Goal: Task Accomplishment & Management: Use online tool/utility

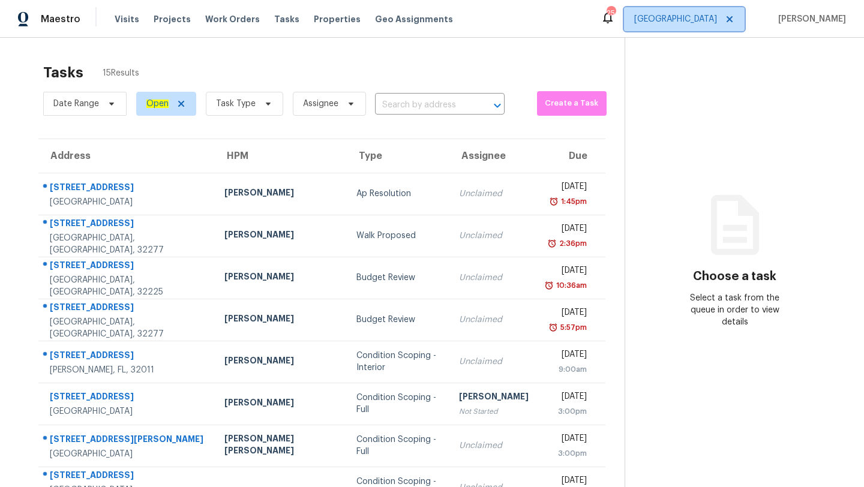
click at [686, 16] on span "[GEOGRAPHIC_DATA]" at bounding box center [675, 19] width 83 height 12
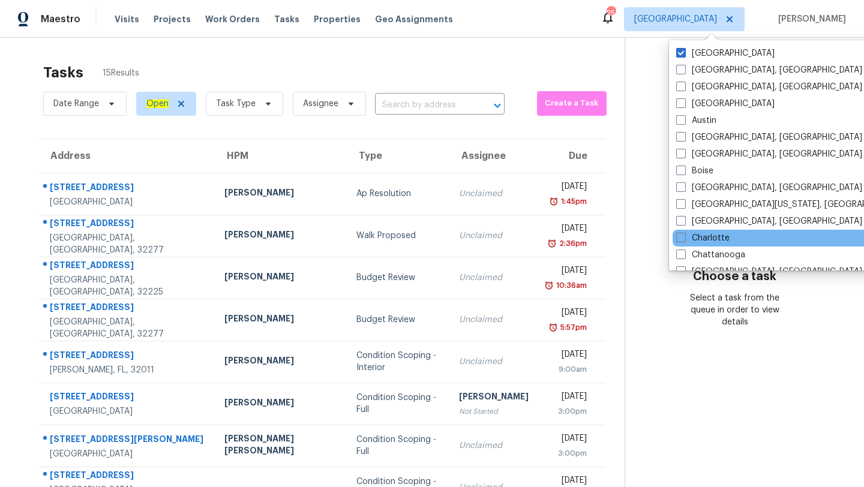
scroll to position [804, 0]
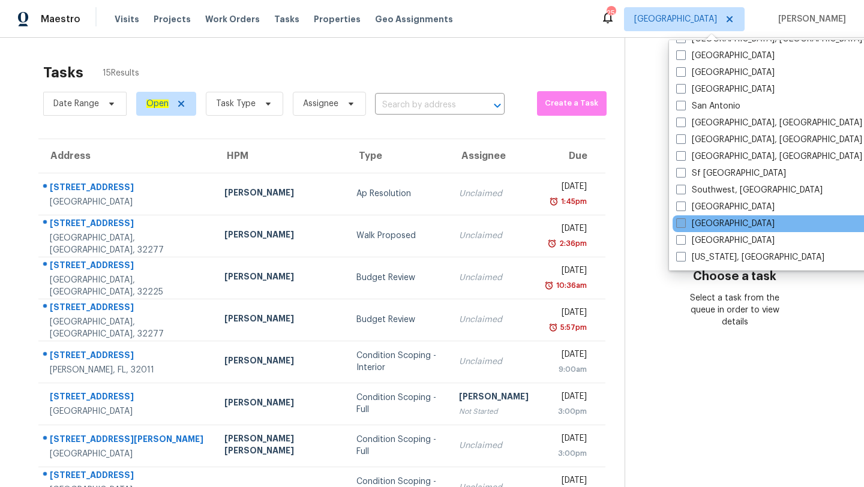
click at [686, 225] on label "[GEOGRAPHIC_DATA]" at bounding box center [725, 224] width 98 height 12
click at [684, 225] on input "[GEOGRAPHIC_DATA]" at bounding box center [680, 222] width 8 height 8
checkbox input "true"
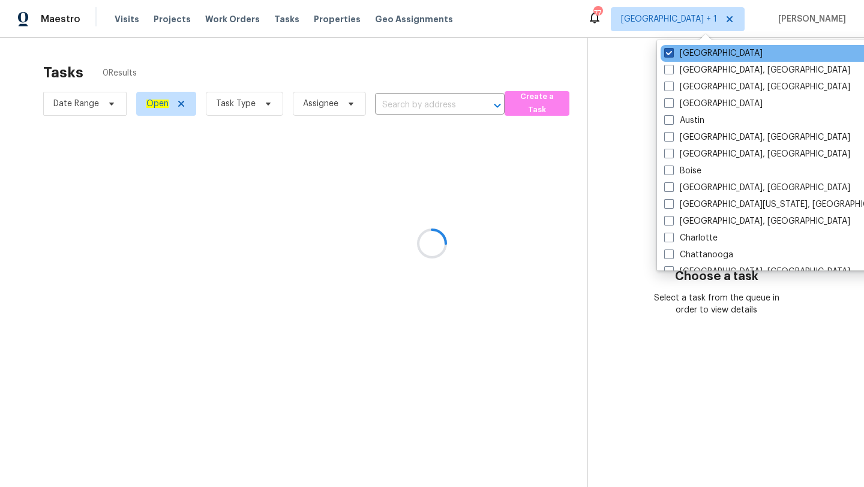
click at [671, 48] on span at bounding box center [669, 53] width 10 height 10
click at [671, 48] on input "[GEOGRAPHIC_DATA]" at bounding box center [668, 51] width 8 height 8
checkbox input "false"
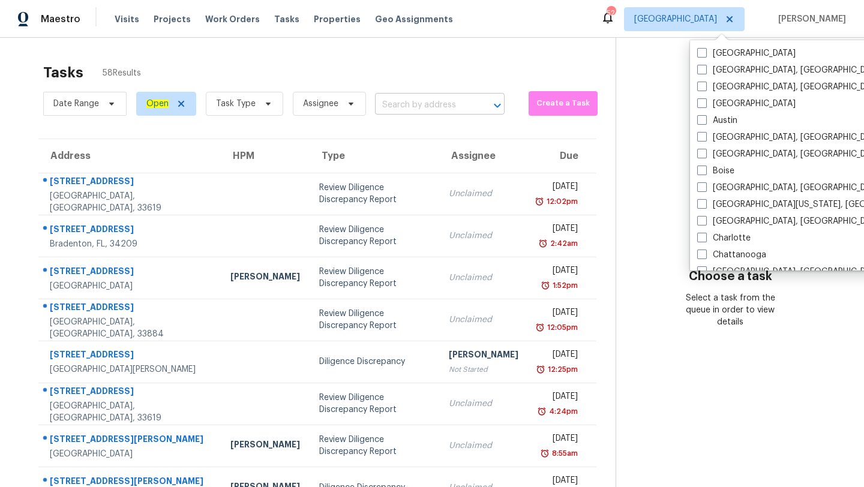
click at [427, 109] on input "text" at bounding box center [423, 105] width 96 height 19
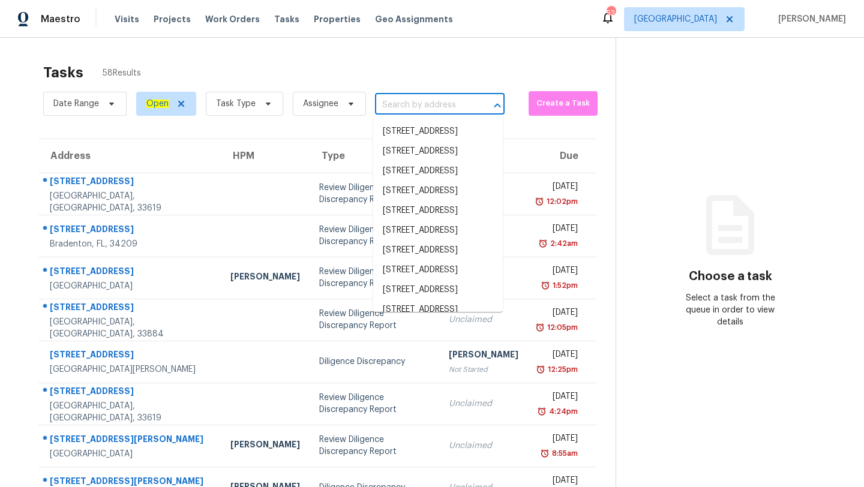
paste input "[STREET_ADDRESS][PERSON_NAME]"
type input "[STREET_ADDRESS][PERSON_NAME]"
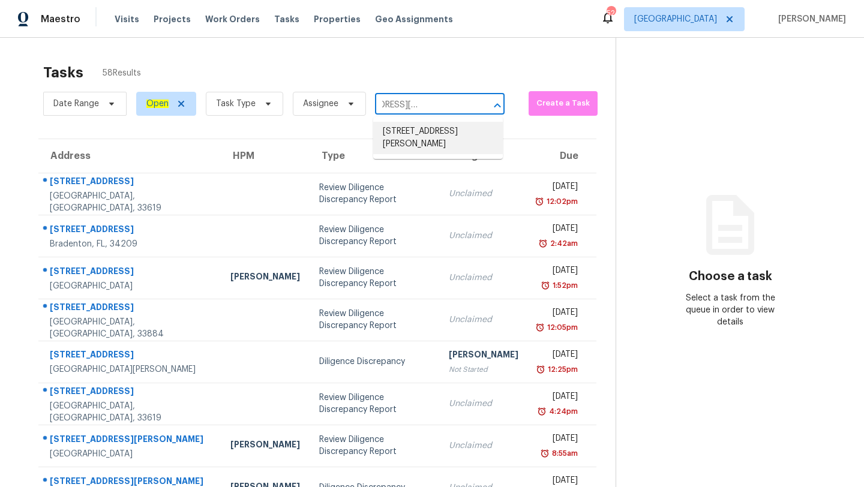
click at [448, 152] on li "[STREET_ADDRESS][PERSON_NAME]" at bounding box center [438, 138] width 130 height 32
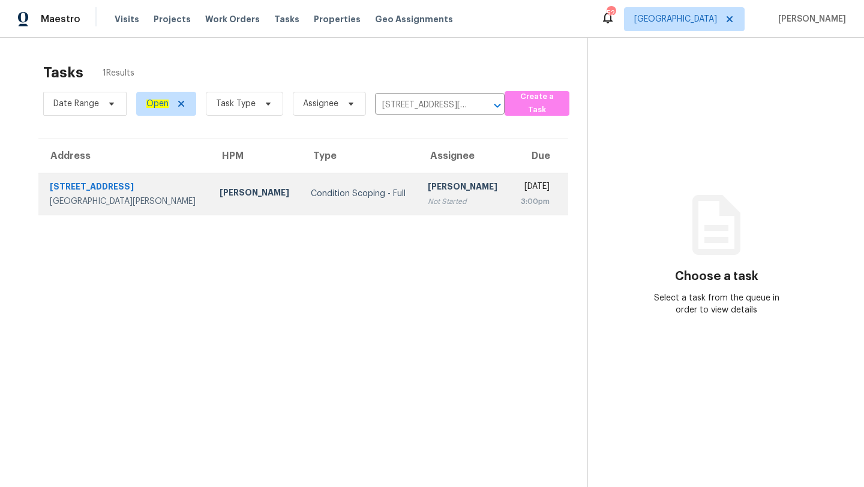
click at [311, 191] on div "Condition Scoping - Full" at bounding box center [360, 194] width 98 height 12
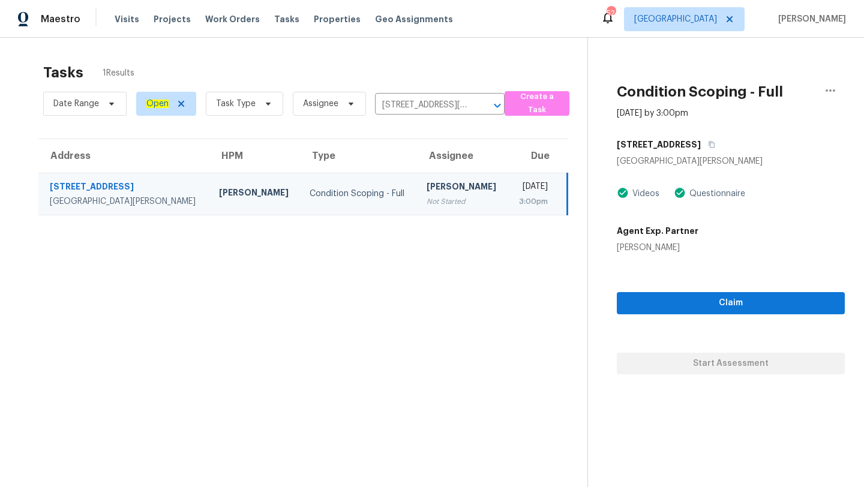
click at [406, 413] on section "Tasks 1 Results Date Range Open Task Type Assignee [STREET_ADDRESS][PERSON_NAME…" at bounding box center [303, 291] width 568 height 468
click at [740, 303] on span "Claim" at bounding box center [730, 303] width 209 height 15
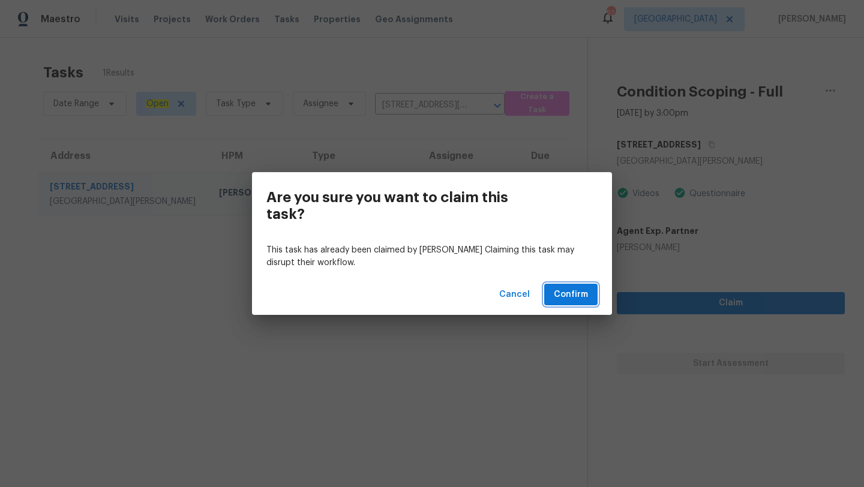
click at [580, 296] on span "Confirm" at bounding box center [571, 294] width 34 height 15
